Goal: Task Accomplishment & Management: Manage account settings

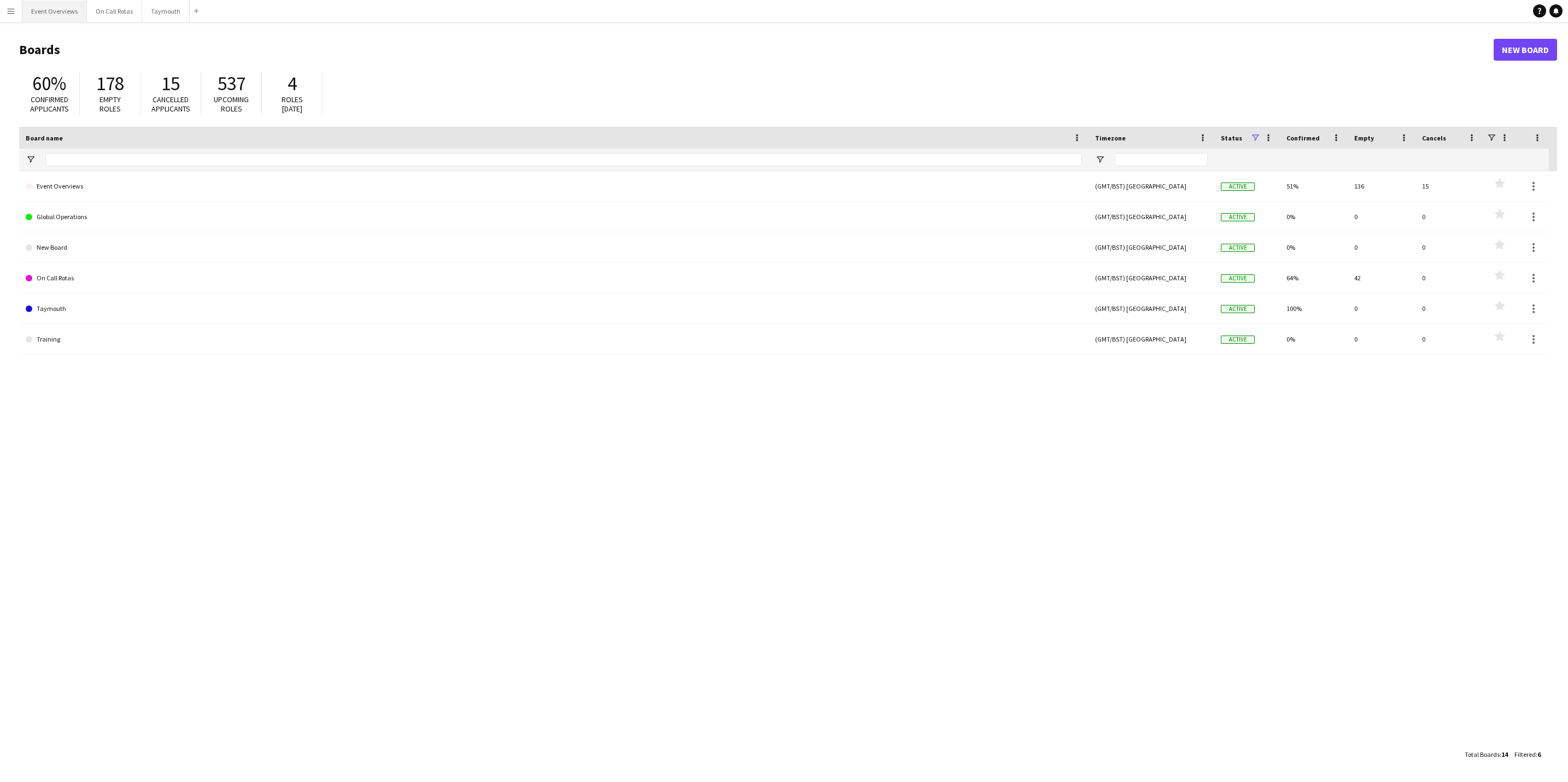
click at [38, 9] on button "Event Overviews Close" at bounding box center [54, 11] width 65 height 21
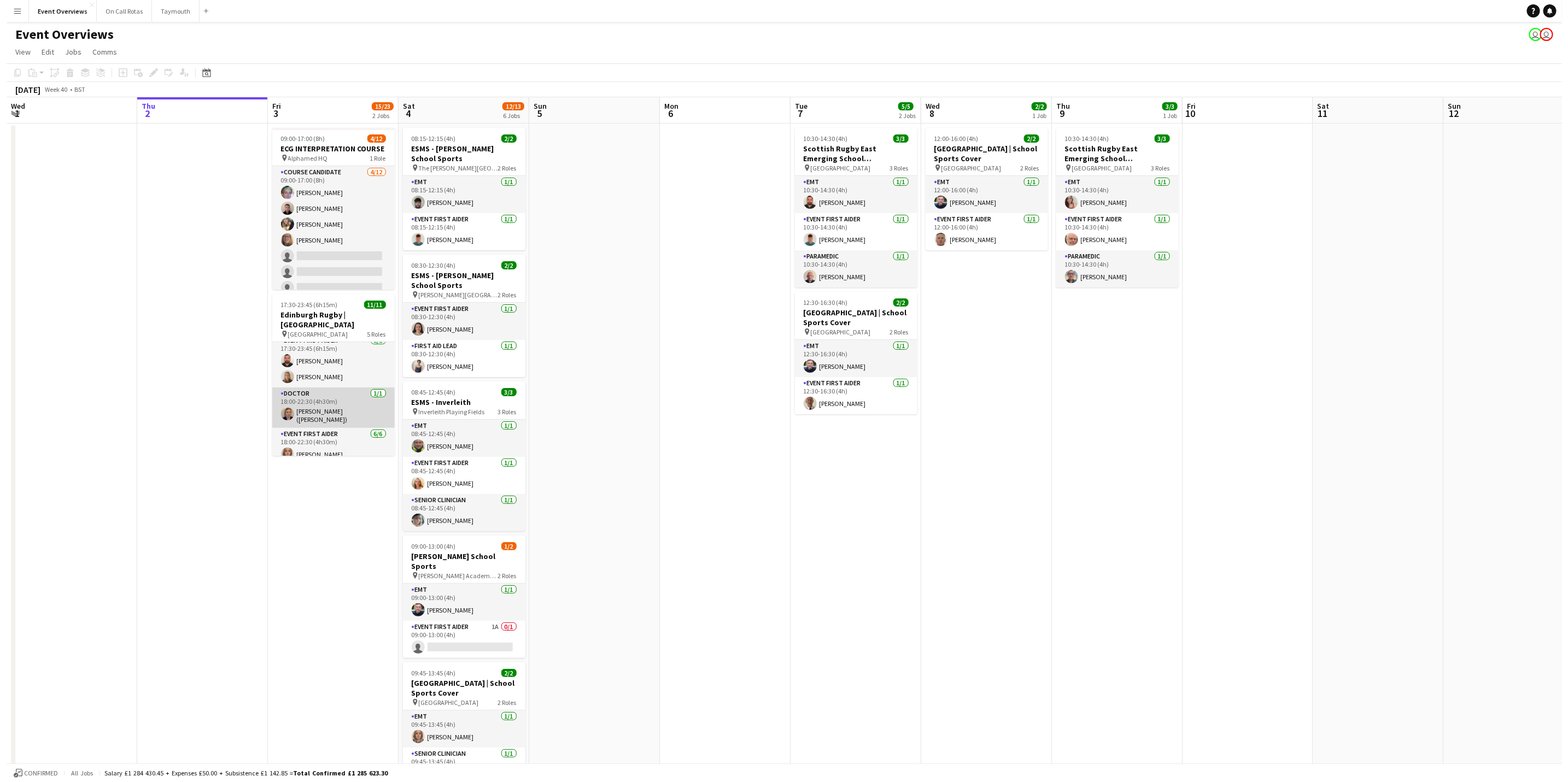
scroll to position [161, 0]
click at [5, 10] on button "Menu" at bounding box center [11, 11] width 22 height 22
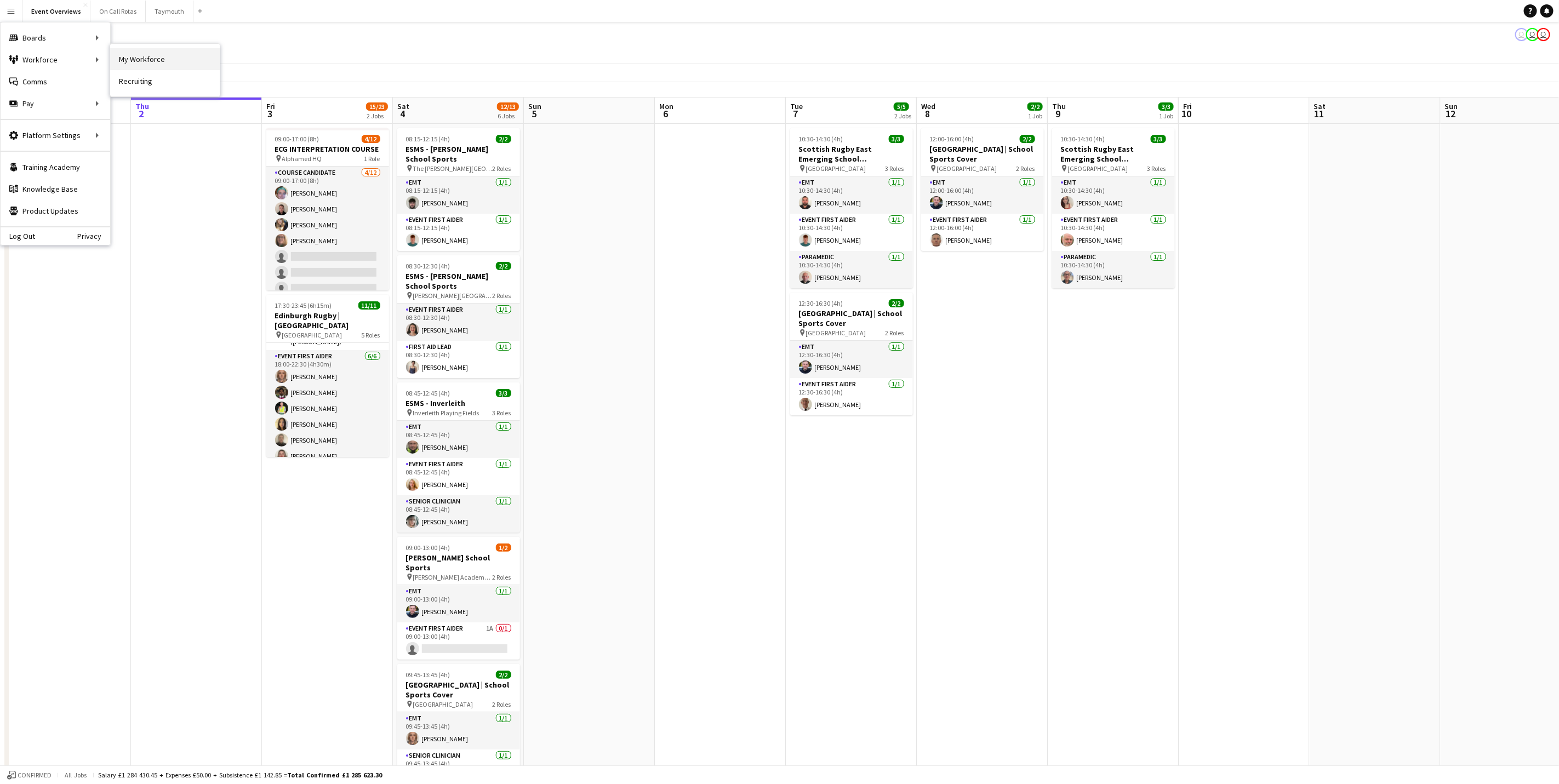
click at [171, 68] on link "My Workforce" at bounding box center [164, 59] width 110 height 22
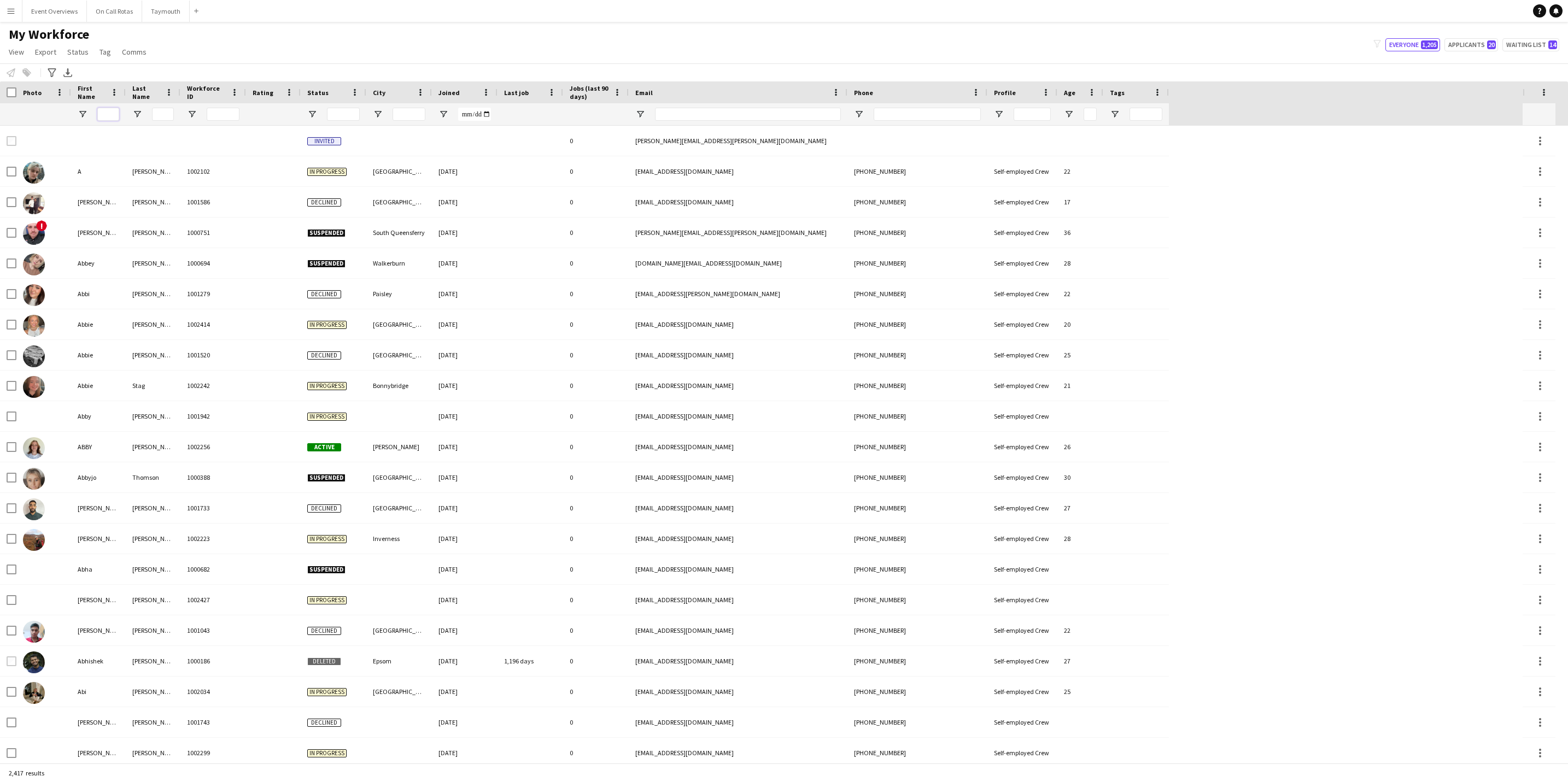
click at [117, 117] on input "First Name Filter Input" at bounding box center [108, 114] width 22 height 13
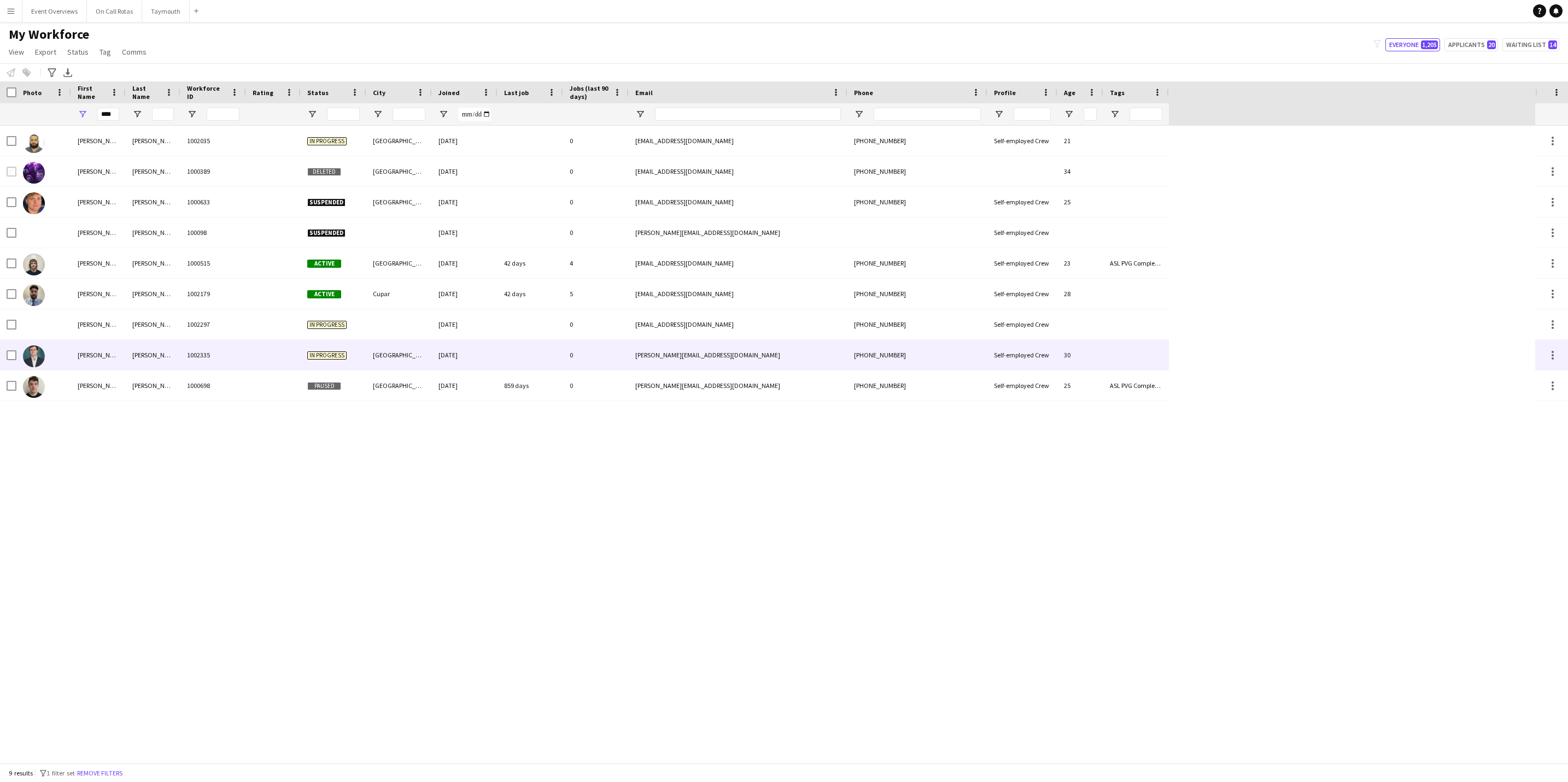
click at [118, 363] on div "[PERSON_NAME]" at bounding box center [98, 355] width 54 height 30
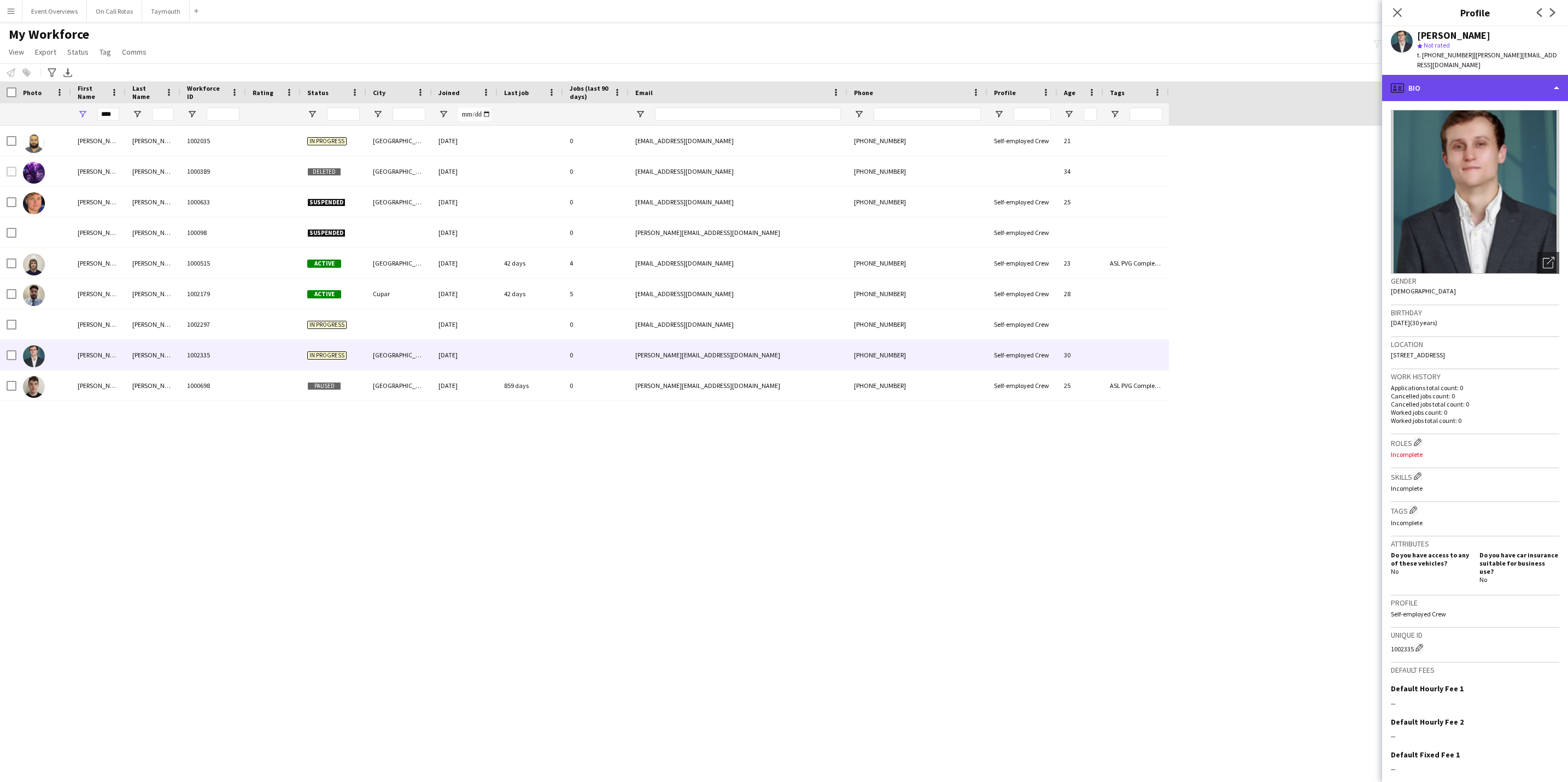
click at [1470, 81] on div "profile Bio" at bounding box center [1475, 88] width 186 height 26
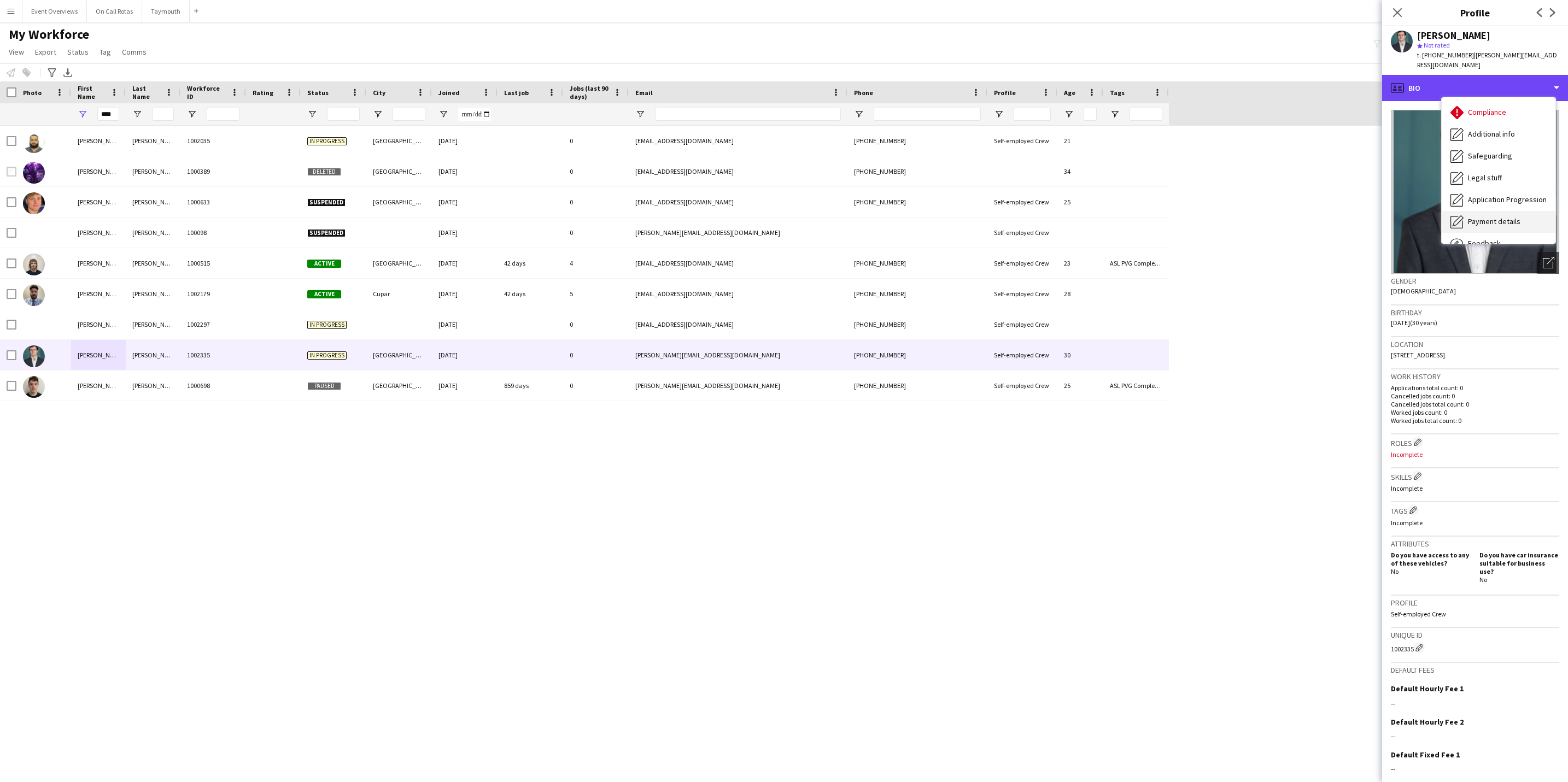
scroll to position [190, 0]
click at [1503, 218] on div "Calendar Calendar" at bounding box center [1499, 229] width 114 height 22
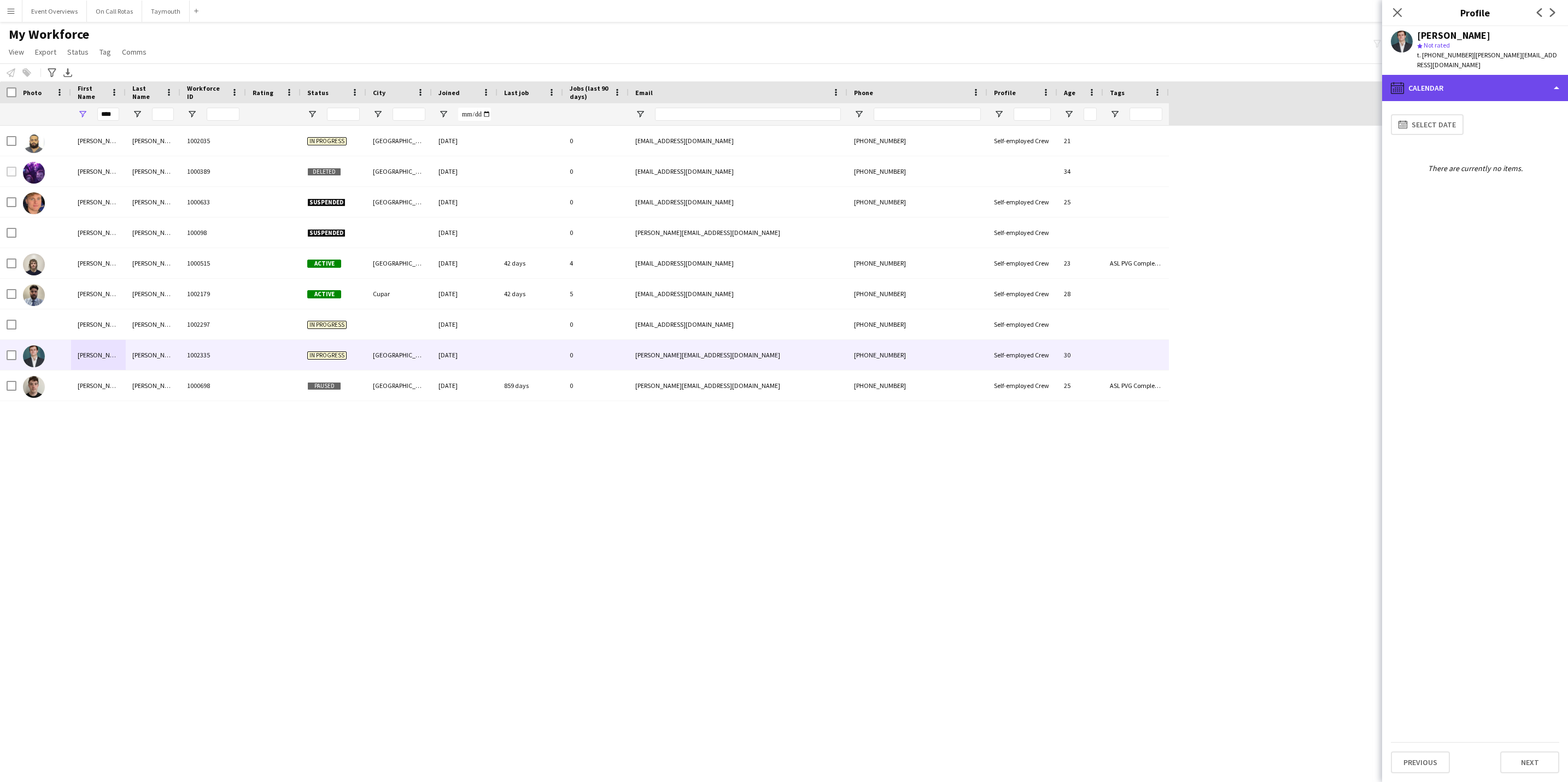
click at [1458, 82] on div "calendar-full Calendar" at bounding box center [1475, 88] width 186 height 26
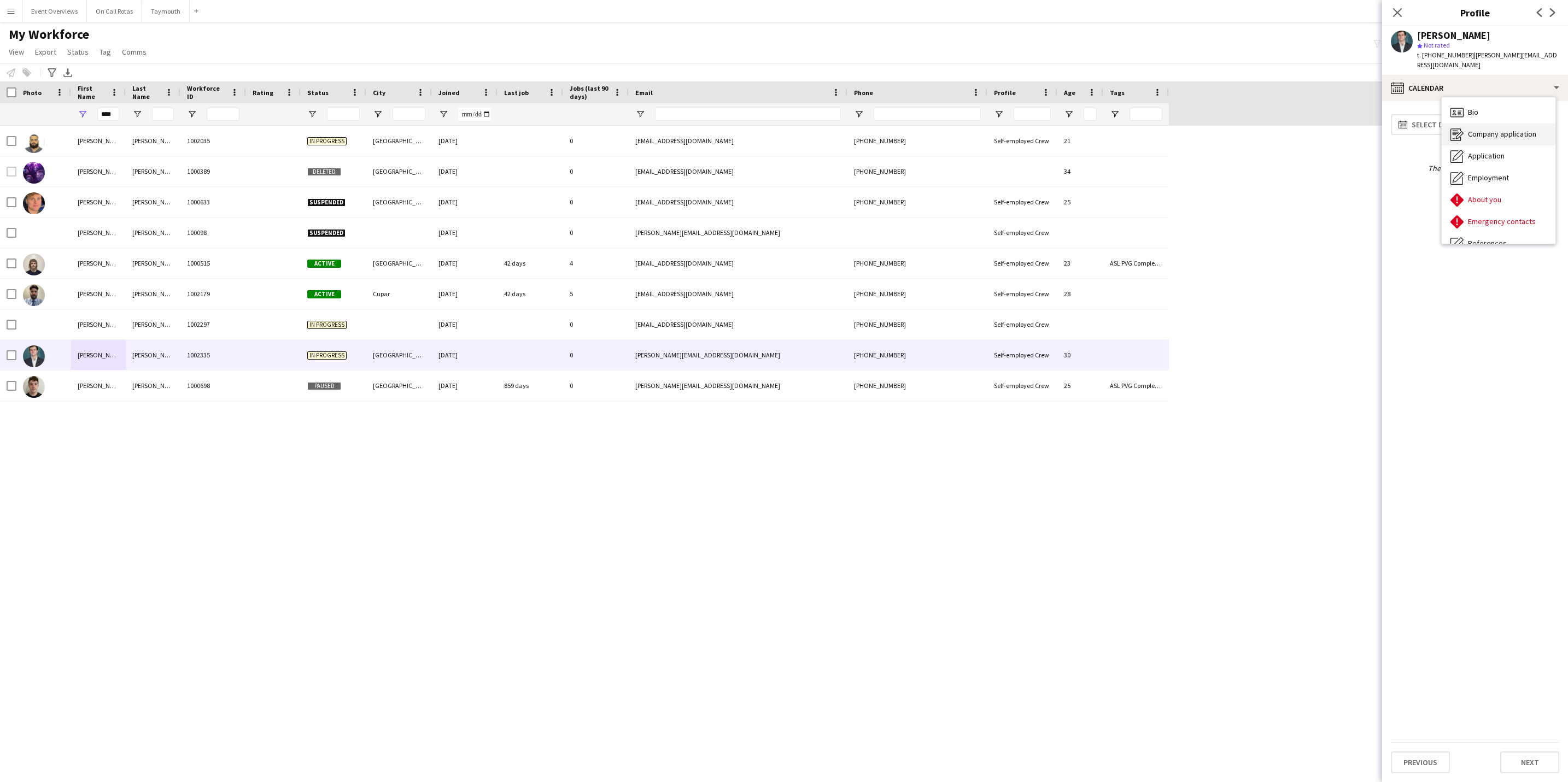
click at [1480, 124] on div "Company application Company application" at bounding box center [1499, 135] width 114 height 22
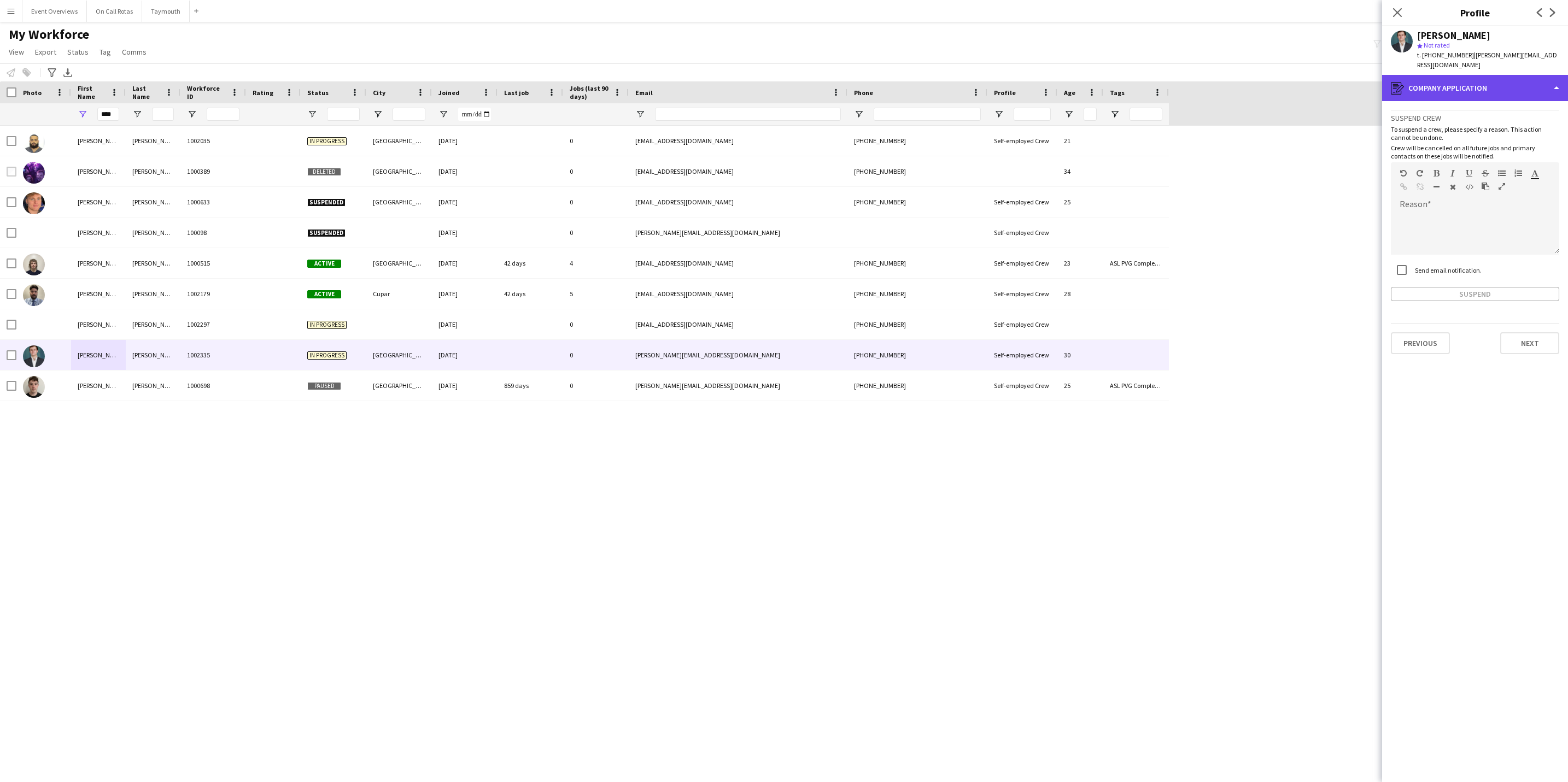
click at [1480, 76] on div "register Company application" at bounding box center [1475, 88] width 186 height 26
click at [1490, 102] on div "Bio Bio" at bounding box center [1499, 113] width 114 height 22
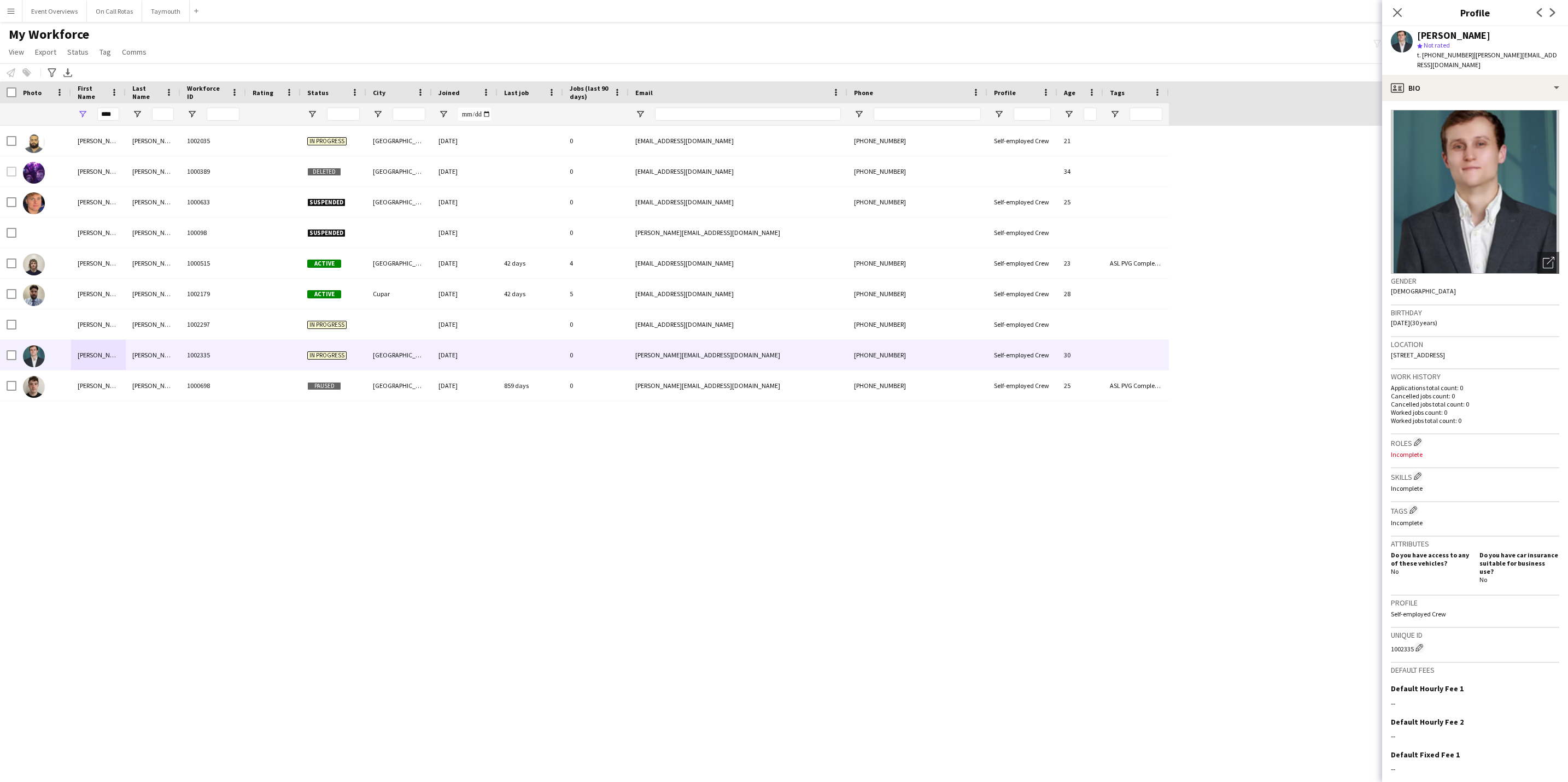
click at [1390, 2] on div "Close pop-in" at bounding box center [1397, 13] width 31 height 25
click at [1394, 12] on icon "Close pop-in" at bounding box center [1397, 12] width 10 height 10
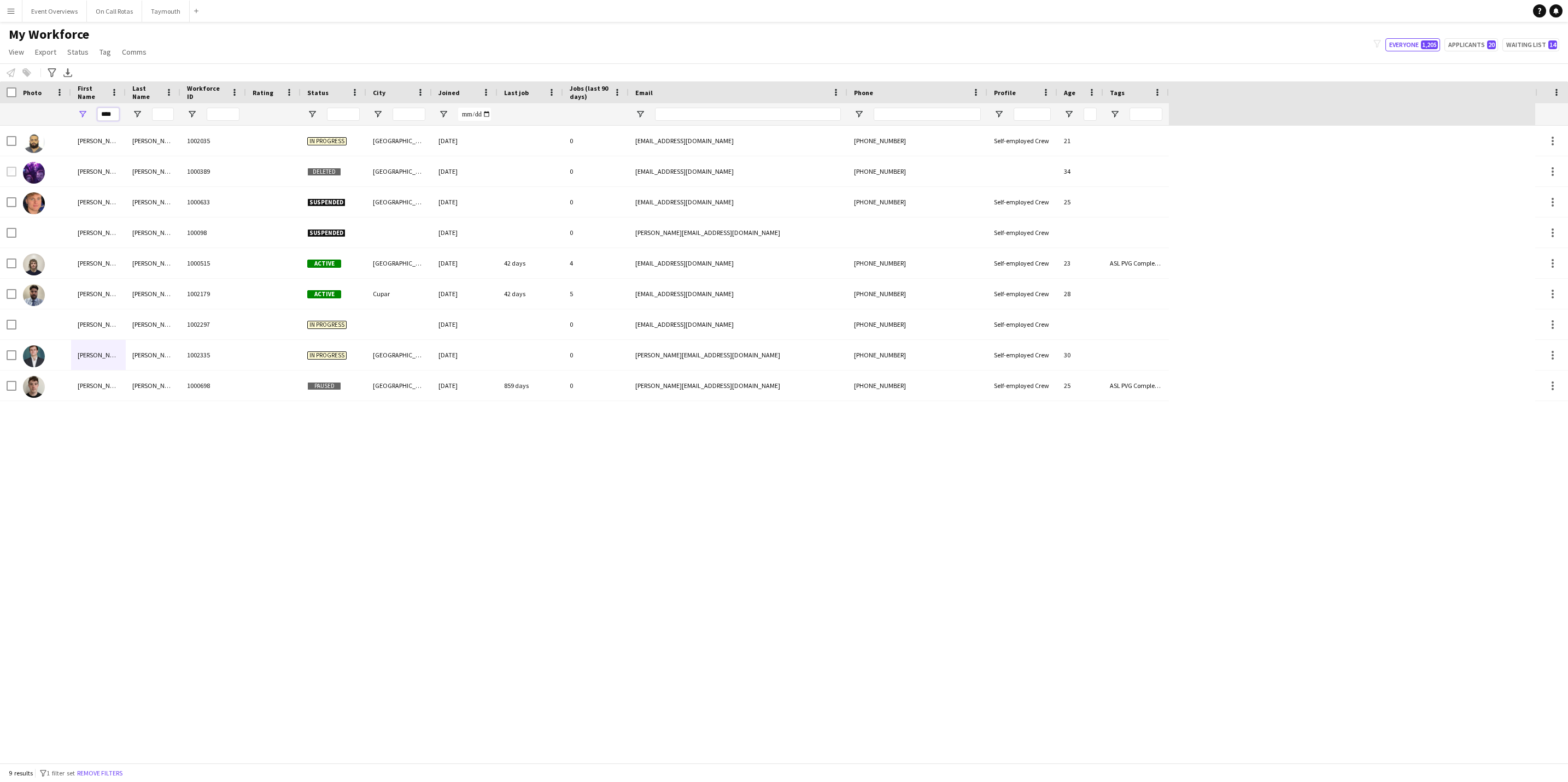
click at [112, 113] on input "****" at bounding box center [108, 114] width 22 height 13
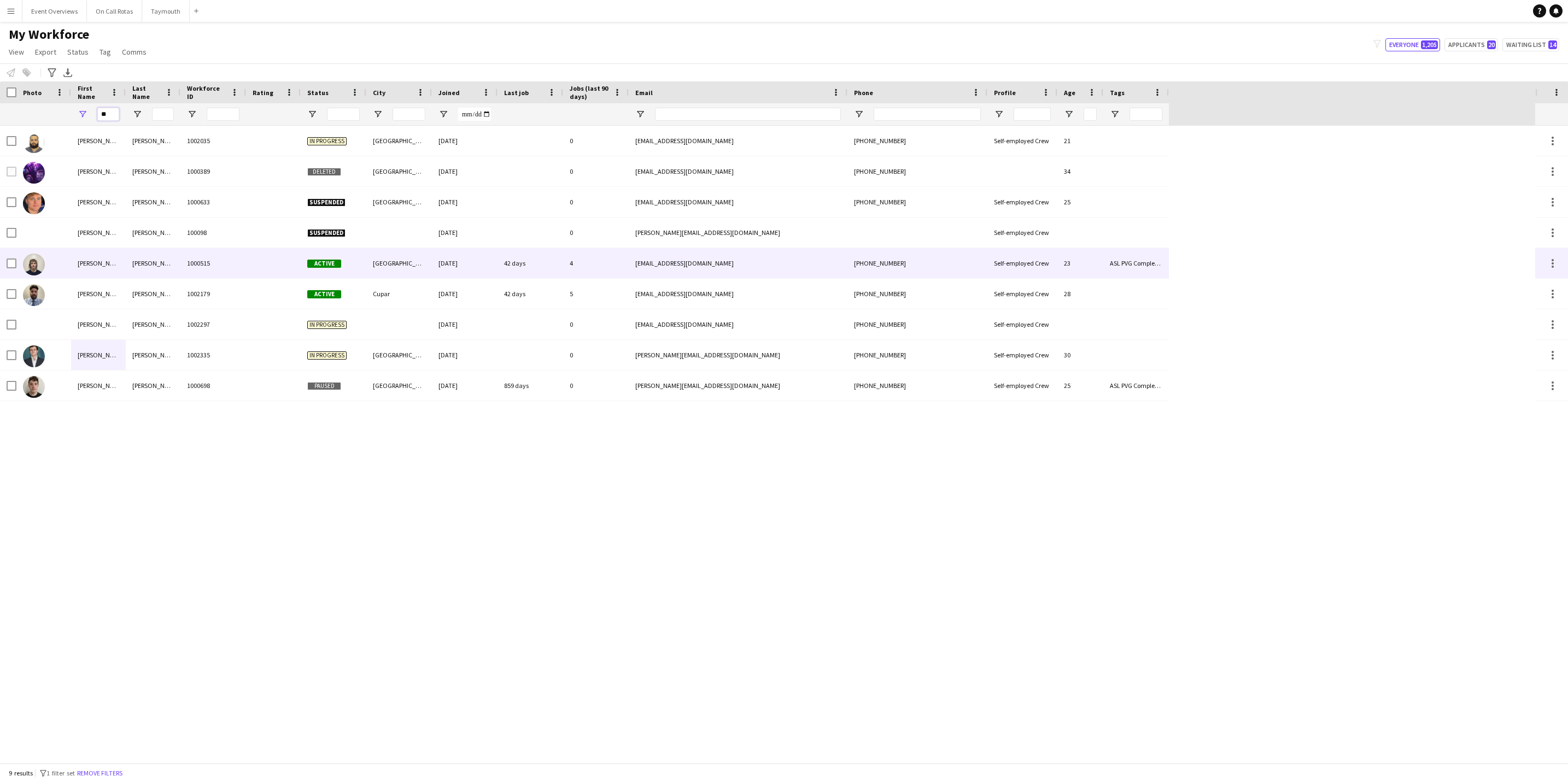
type input "*"
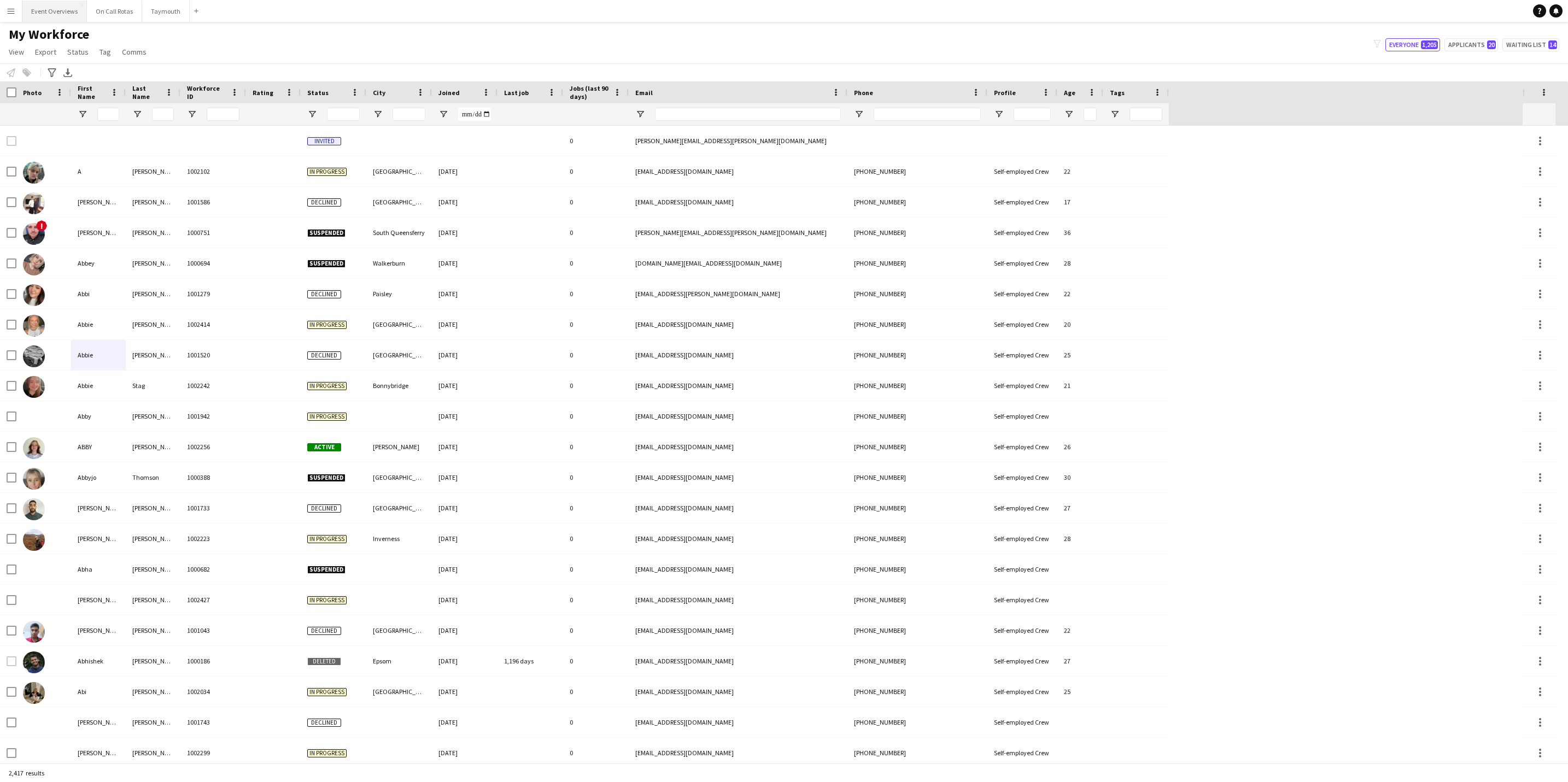
click at [43, 18] on button "Event Overviews Close" at bounding box center [54, 11] width 65 height 21
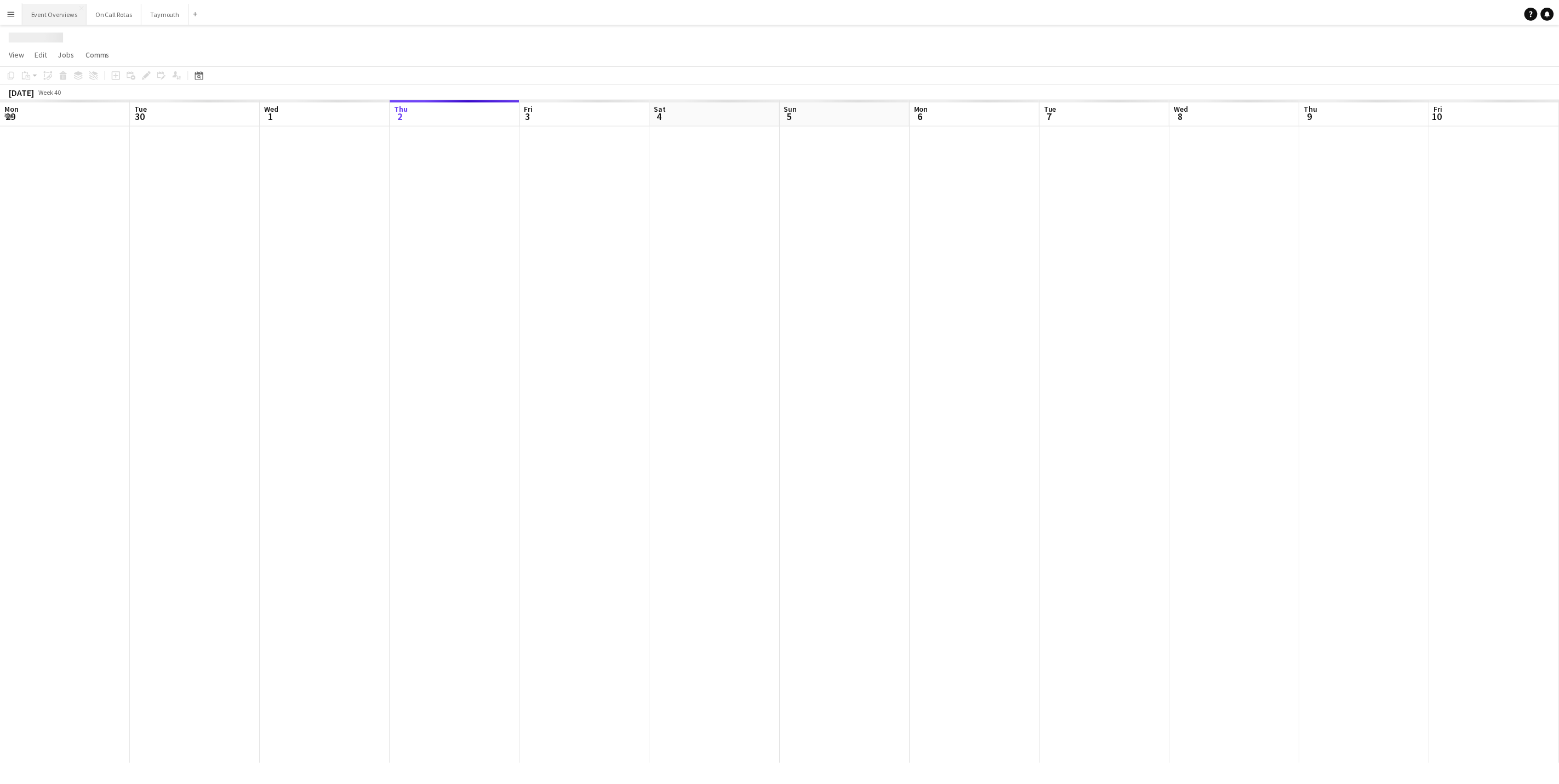
scroll to position [0, 262]
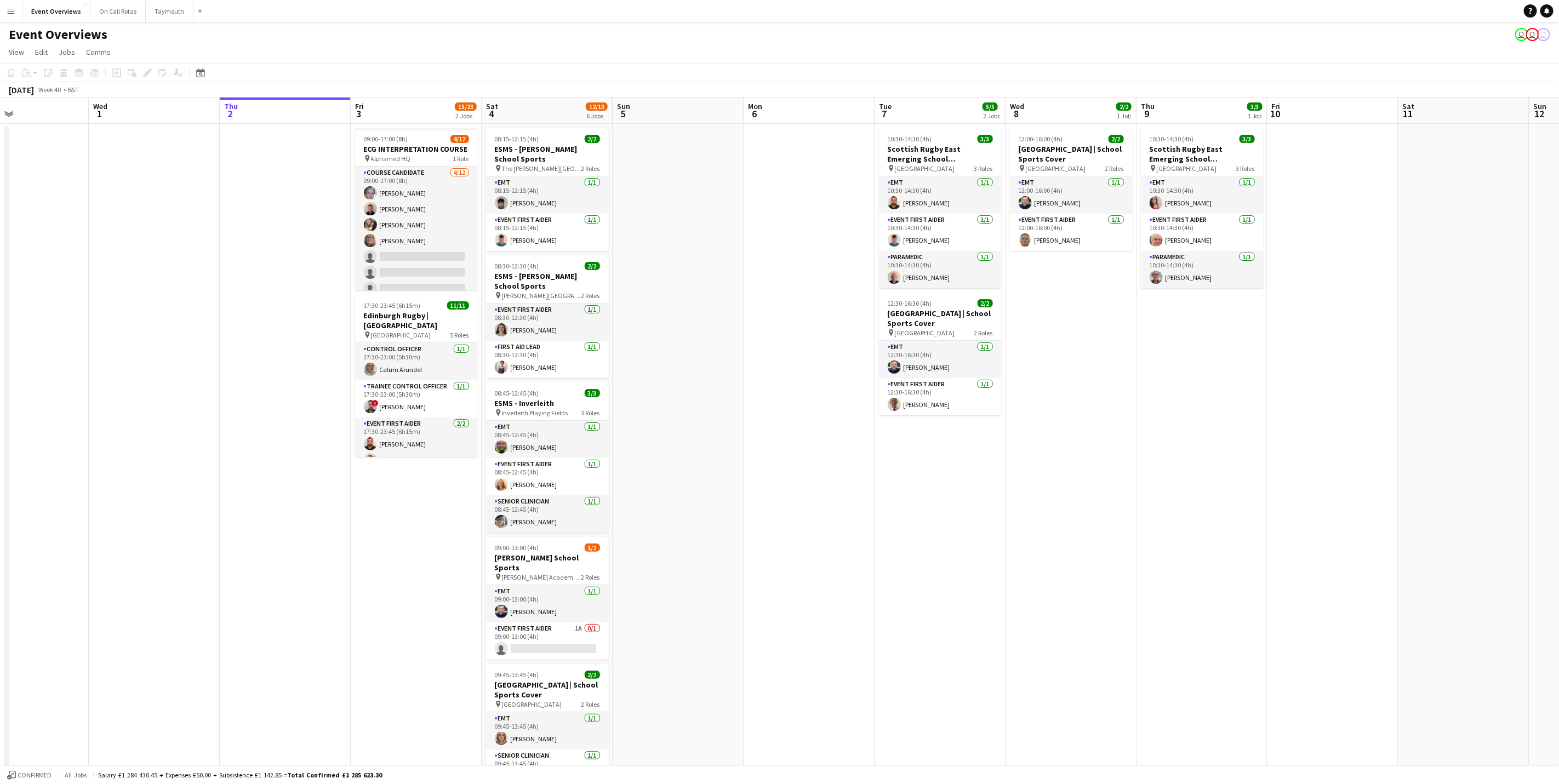
drag, startPoint x: 662, startPoint y: 428, endPoint x: 753, endPoint y: 406, distance: 93.6
click at [753, 406] on app-calendar-viewport "Sun 28 2/2 1 Job Mon 29 Tue 30 Wed 1 Thu 2 Fri 3 15/23 2 Jobs Sat 4 12/13 6 Job…" at bounding box center [780, 518] width 1559 height 843
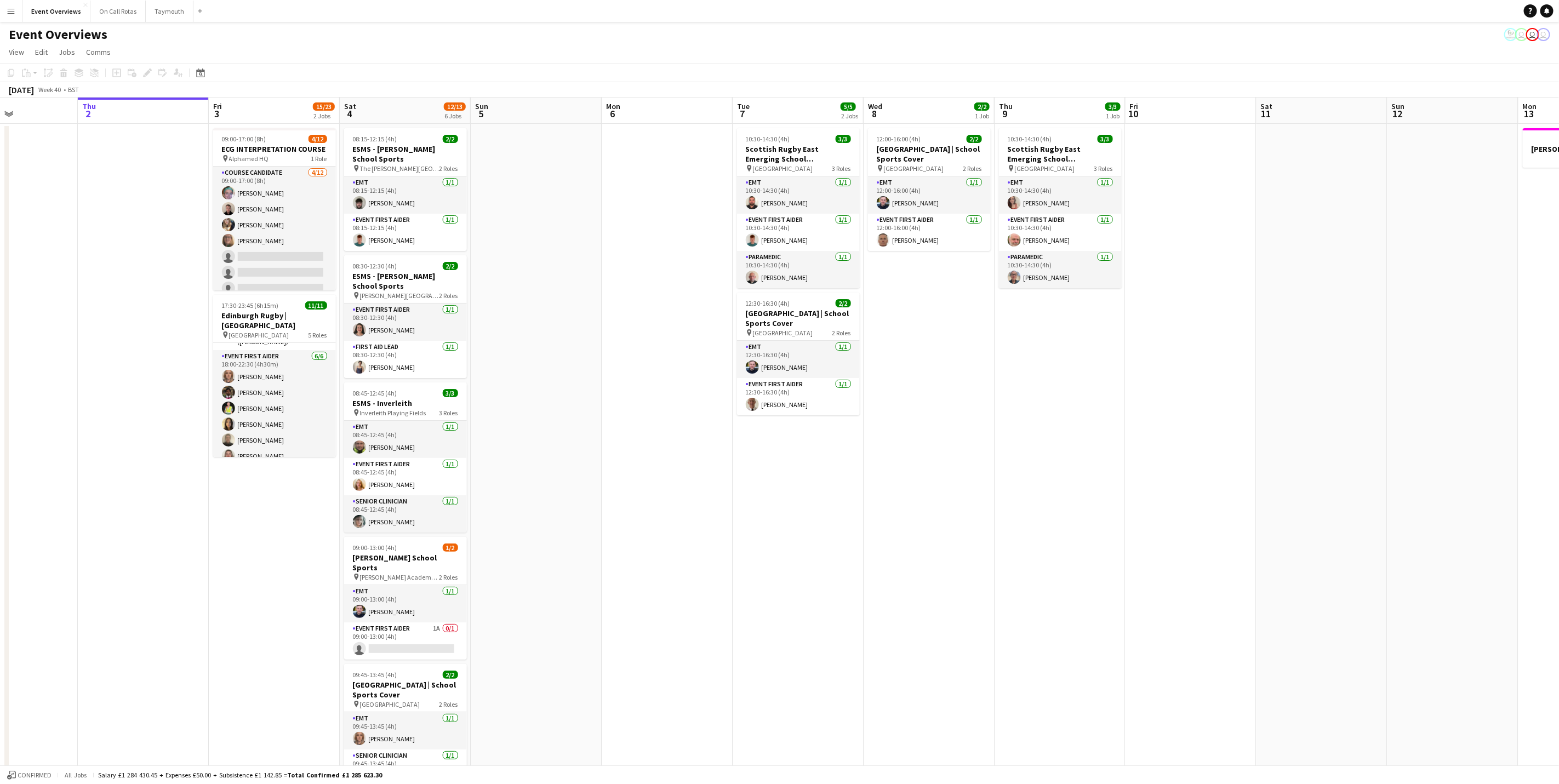
scroll to position [0, 447]
drag, startPoint x: 746, startPoint y: 383, endPoint x: 599, endPoint y: 418, distance: 151.1
click at [599, 418] on app-calendar-viewport "Sun 28 2/2 1 Job Mon 29 Tue 30 Wed 1 Thu 2 Fri 3 15/23 2 Jobs Sat 4 12/13 6 Job…" at bounding box center [780, 518] width 1559 height 843
click at [776, 274] on app-card-role "Paramedic [DATE] 10:30-14:30 (4h) [PERSON_NAME]" at bounding box center [797, 269] width 123 height 37
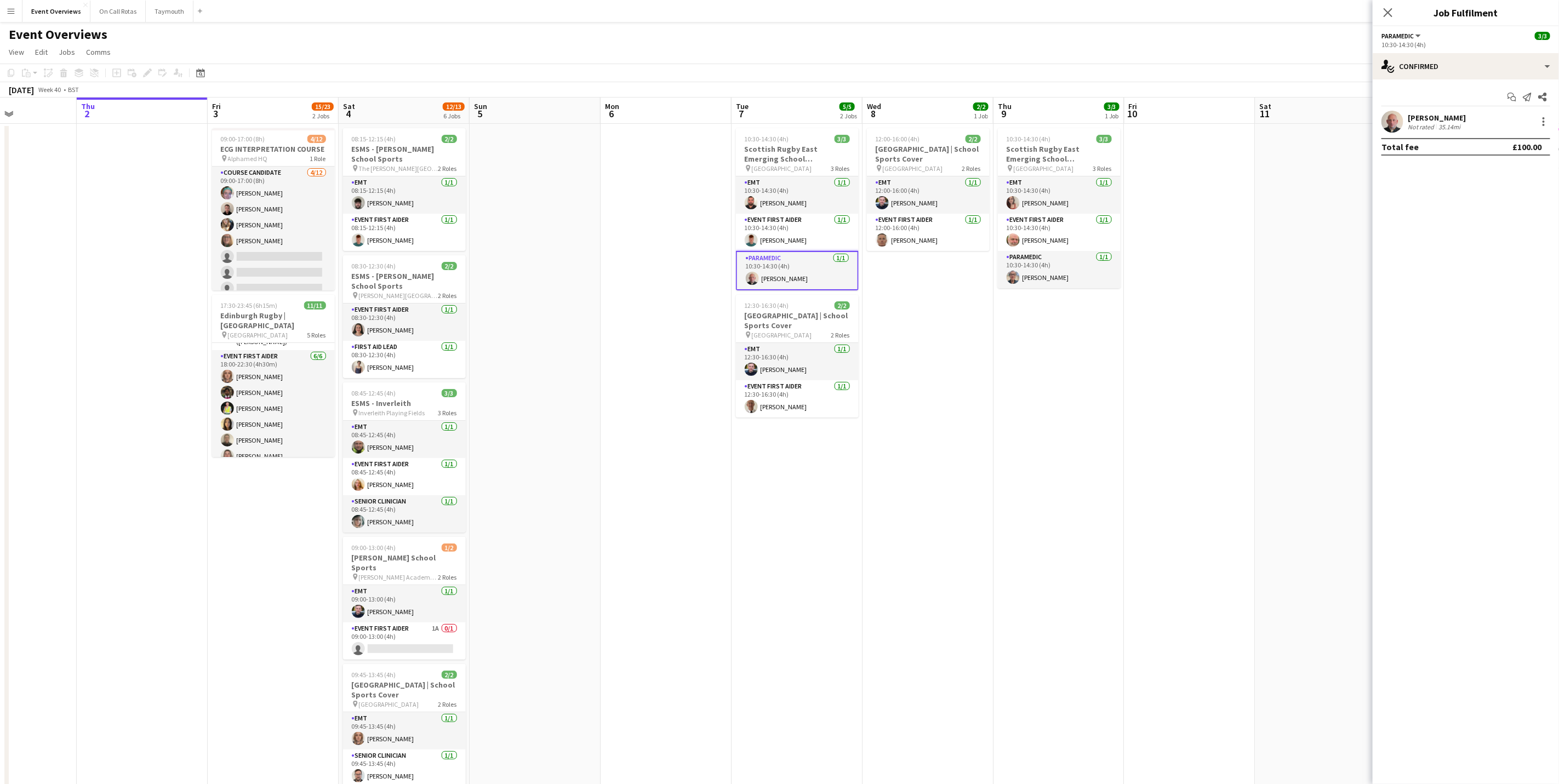
click at [1429, 117] on div "[PERSON_NAME]" at bounding box center [1436, 118] width 58 height 9
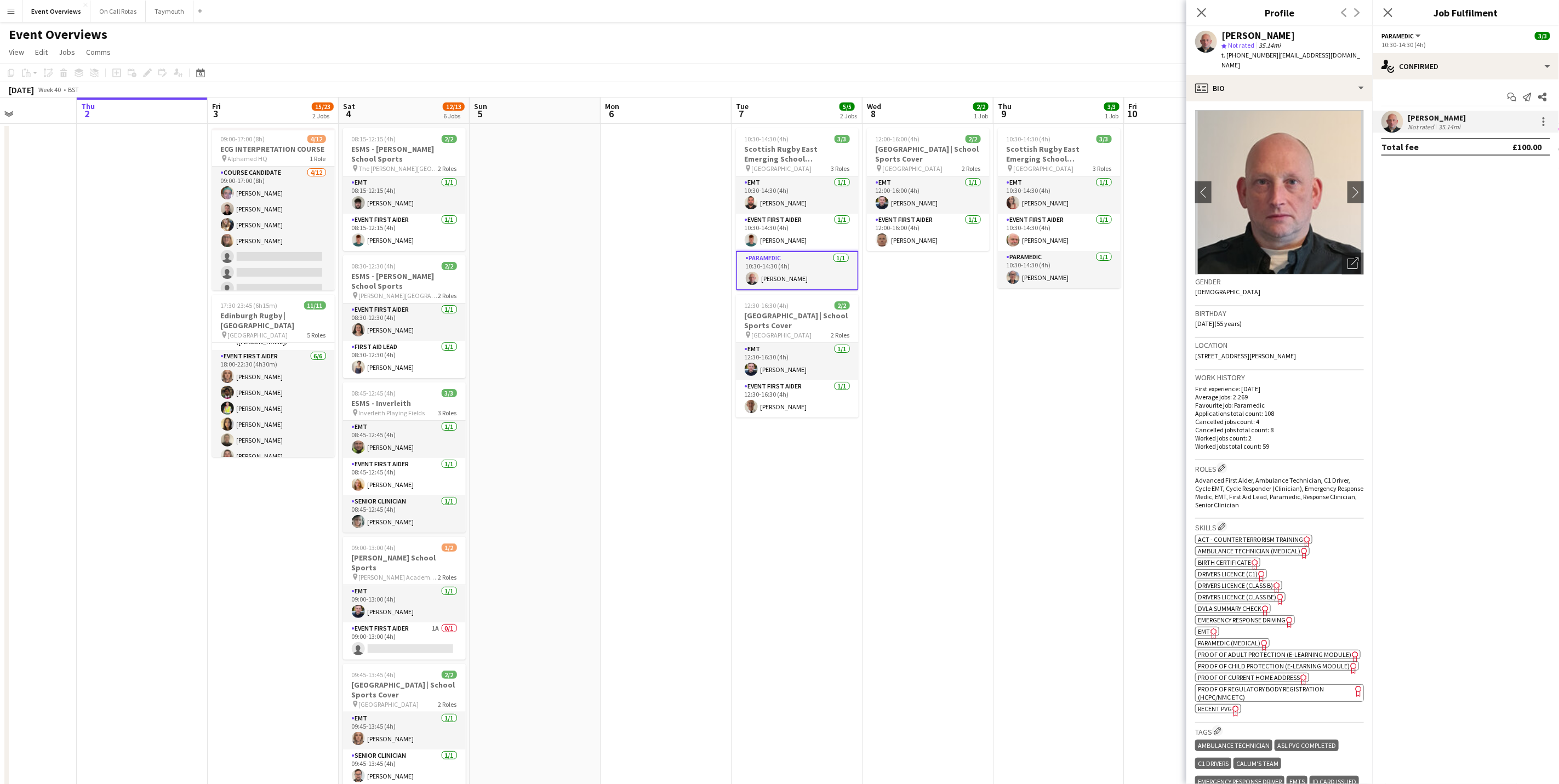
click at [1397, 12] on div "Close pop-in" at bounding box center [1387, 13] width 31 height 25
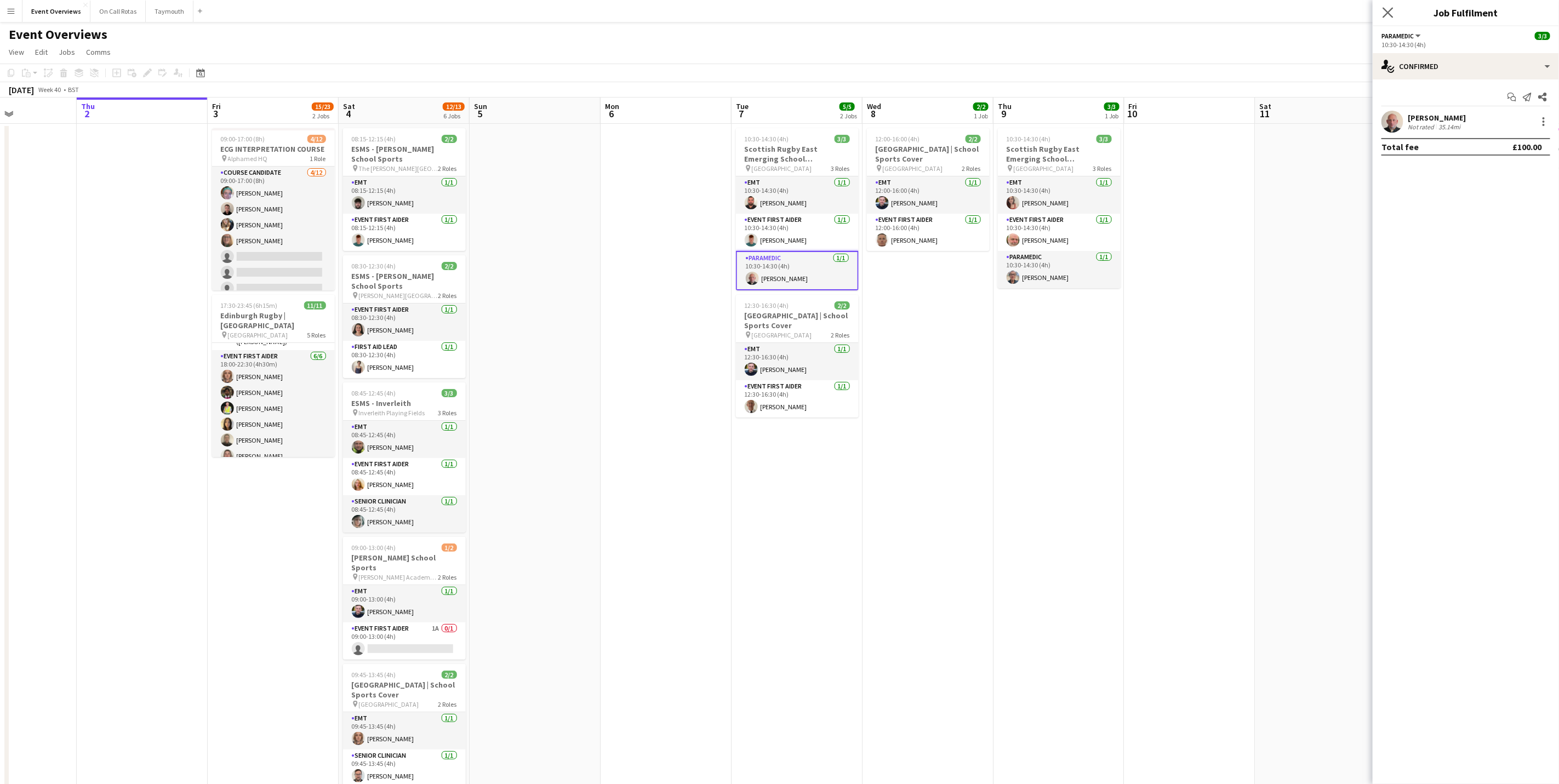
click at [1387, 5] on app-icon "Close pop-in" at bounding box center [1388, 13] width 16 height 16
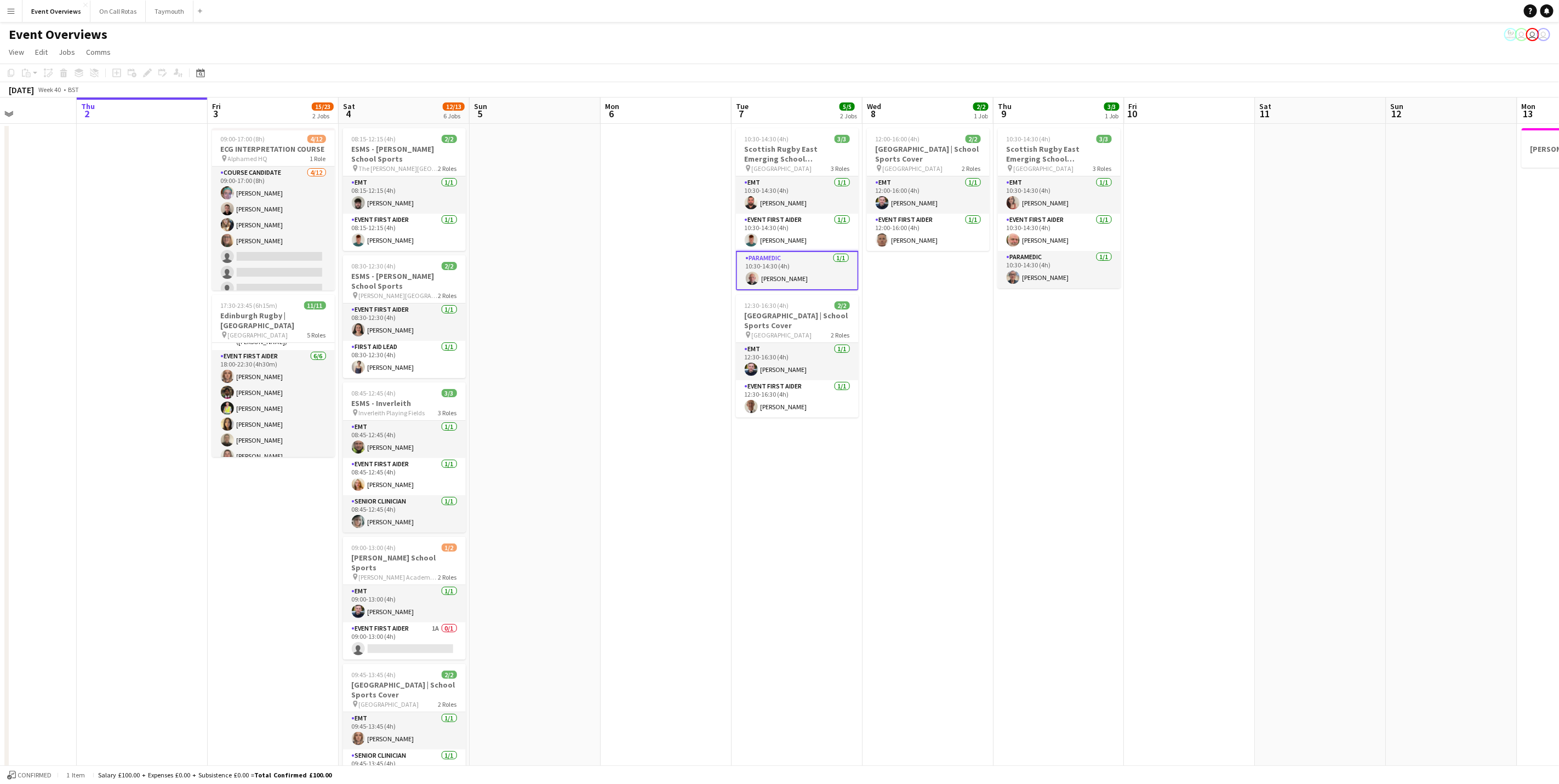
click at [712, 66] on app-toolbar "Copy Paste Paste Ctrl+V Paste with crew Ctrl+Shift+V Paste linked Job [GEOGRAPH…" at bounding box center [780, 73] width 1559 height 19
